Goal: Transaction & Acquisition: Purchase product/service

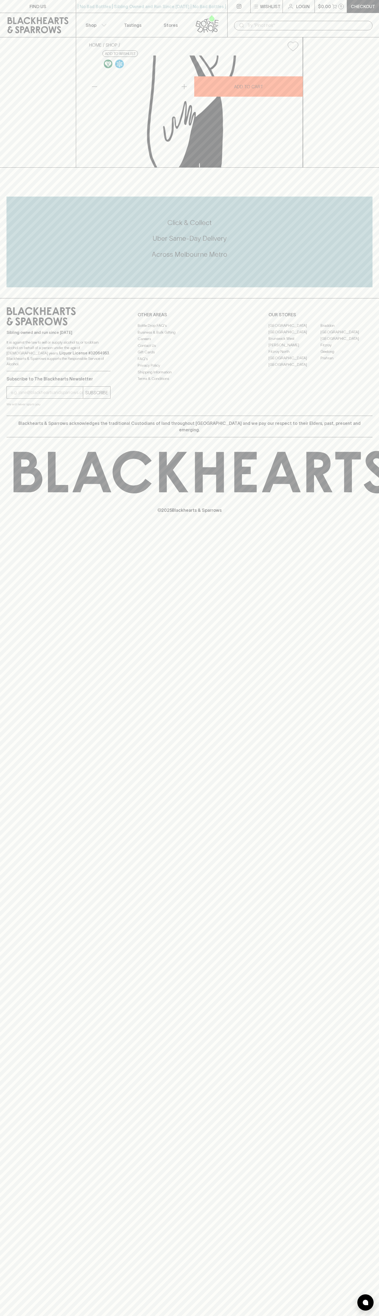
click at [333, 10] on button "$0.00 0" at bounding box center [331, 6] width 32 height 13
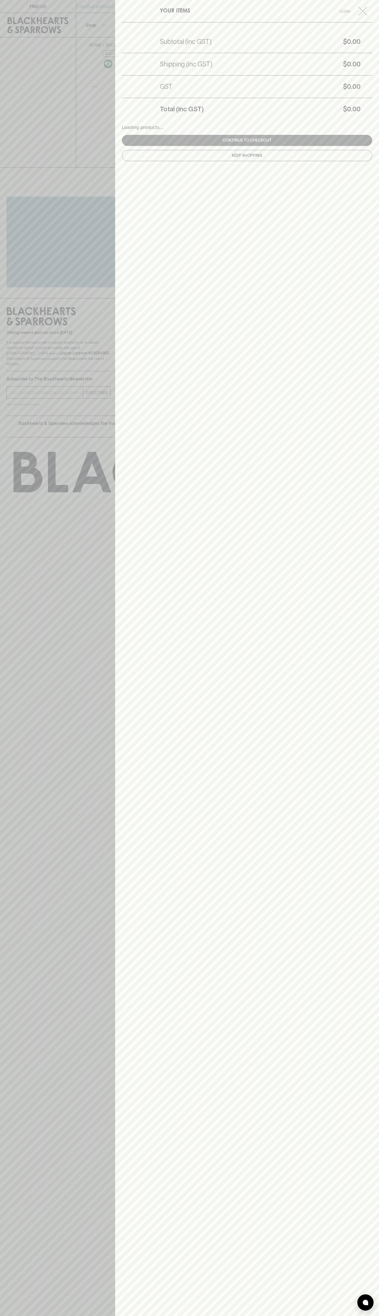
click at [365, 1065] on div "YOUR ITEMS Close Subtotal (inc GST) $0.00 Shipping (inc GST) $0.00 GST $0.00 To…" at bounding box center [247, 658] width 264 height 1316
click at [302, 1316] on html "FIND US | No Bad Bottles | Sibling Owned and Run Since 2006 | No Bad Bottles | …" at bounding box center [189, 658] width 379 height 1316
click at [26, 506] on div at bounding box center [189, 658] width 379 height 1316
